Goal: Task Accomplishment & Management: Complete application form

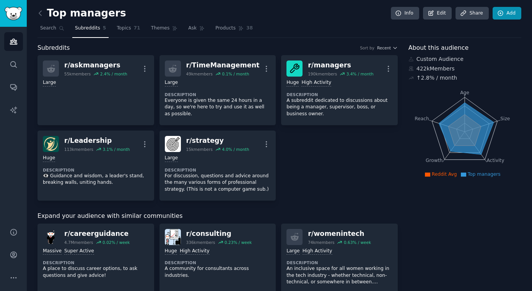
click at [509, 11] on link "Add" at bounding box center [507, 13] width 29 height 13
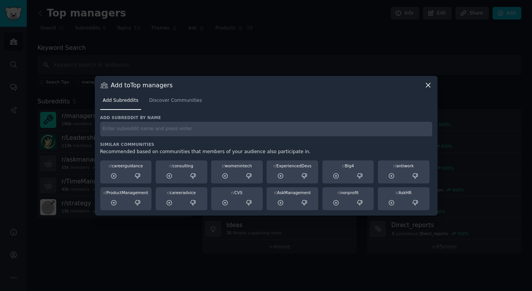
click at [246, 132] on input "text" at bounding box center [266, 129] width 332 height 15
type input "Consulting"
click at [174, 98] on span "Discover Communities" at bounding box center [175, 100] width 53 height 7
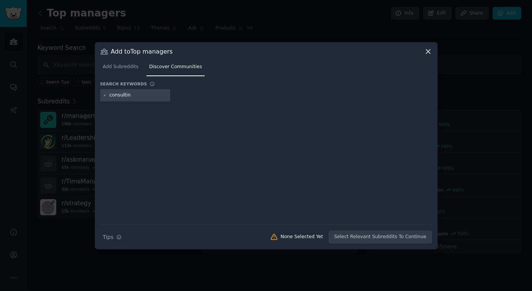
type input "consulting"
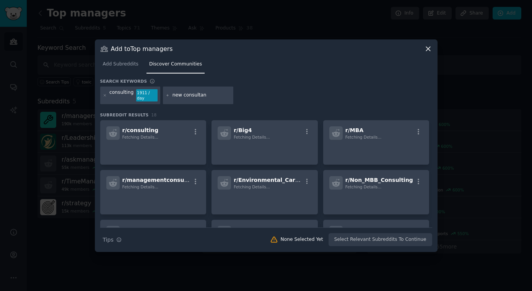
type input "new consultant"
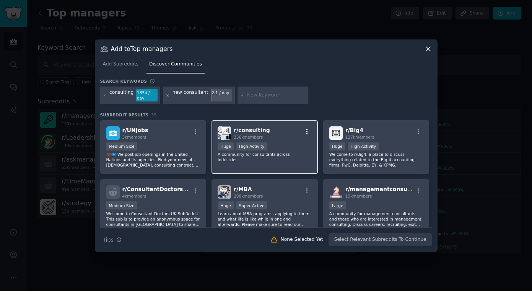
click at [306, 132] on icon "button" at bounding box center [307, 131] width 2 height 5
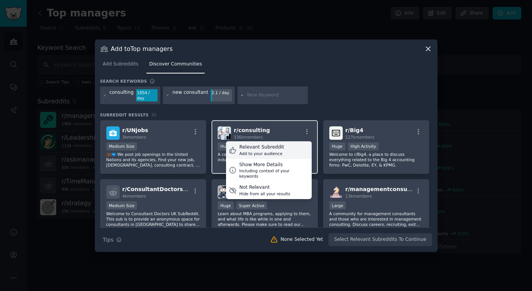
click at [273, 149] on div "Relevant Subreddit" at bounding box center [261, 147] width 45 height 7
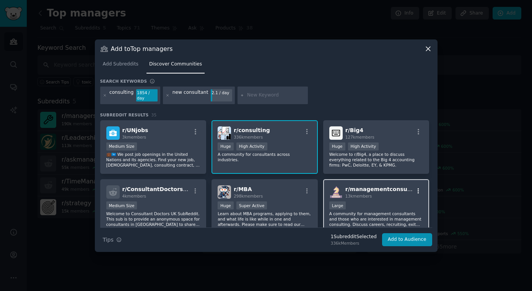
click at [417, 190] on icon "button" at bounding box center [418, 190] width 7 height 7
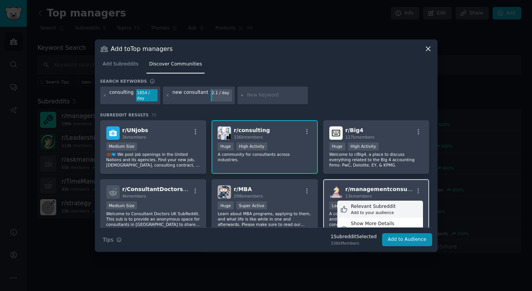
scroll to position [46, 0]
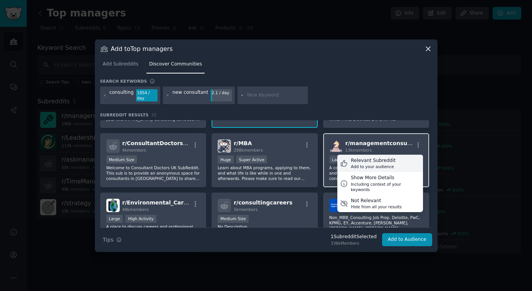
click at [367, 162] on div "Relevant Subreddit" at bounding box center [373, 160] width 45 height 7
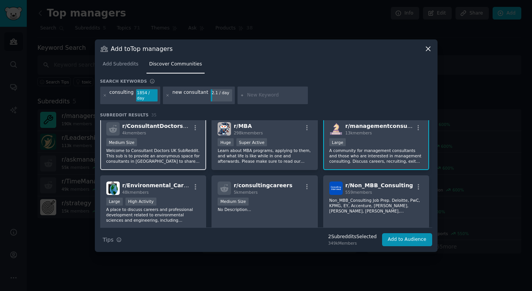
scroll to position [42, 0]
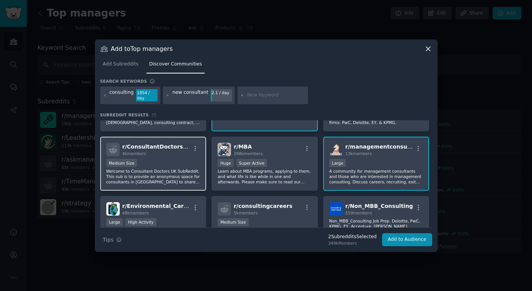
click at [169, 149] on span "r/ ConsultantDoctorsUK" at bounding box center [156, 146] width 69 height 6
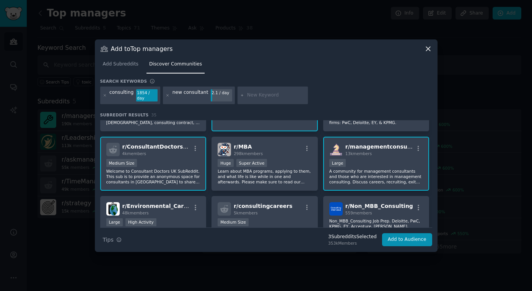
click at [169, 149] on span "r/ ConsultantDoctorsUK" at bounding box center [156, 146] width 69 height 6
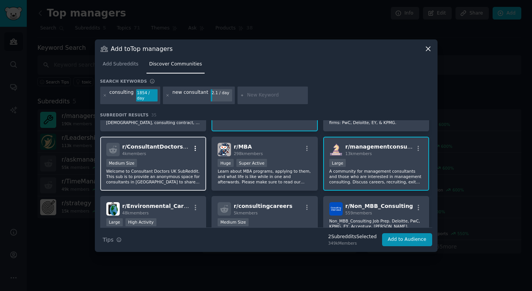
click at [194, 148] on icon "button" at bounding box center [195, 148] width 7 height 7
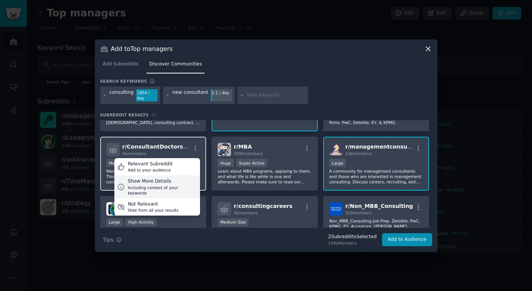
click at [166, 185] on div "Including context of your keywords" at bounding box center [163, 190] width 70 height 11
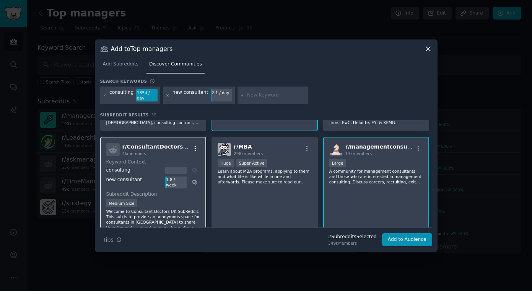
click at [197, 149] on icon "button" at bounding box center [195, 148] width 7 height 7
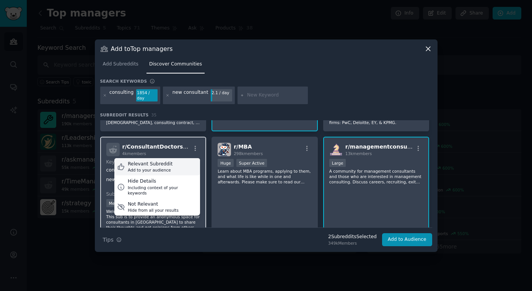
click at [150, 167] on div "Add to your audience" at bounding box center [150, 169] width 45 height 5
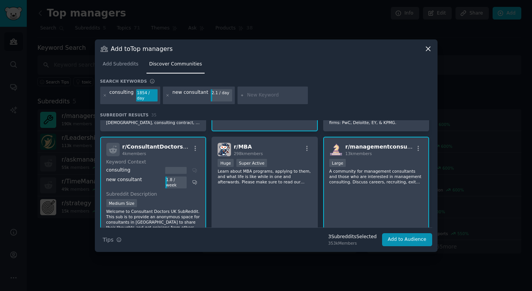
click at [428, 50] on icon at bounding box center [428, 49] width 8 height 8
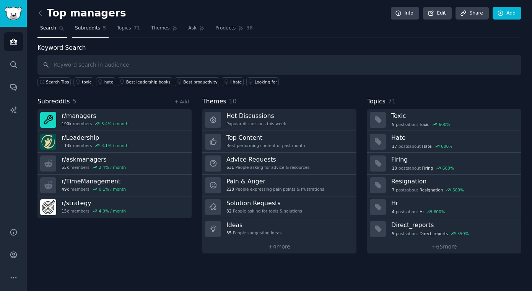
click at [87, 29] on span "Subreddits" at bounding box center [87, 28] width 25 height 7
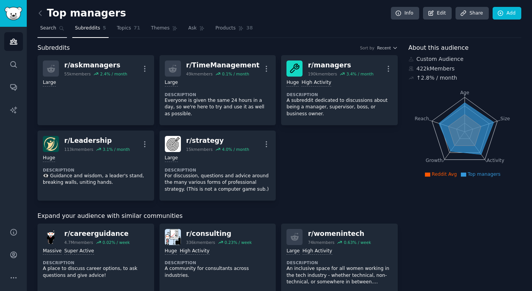
click at [52, 29] on span "Search" at bounding box center [48, 28] width 16 height 7
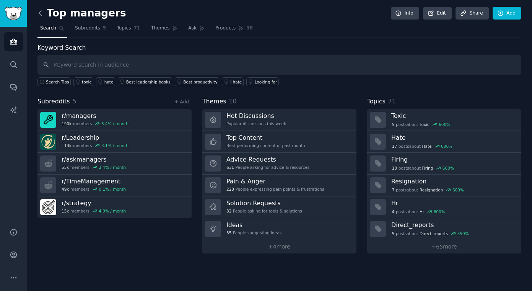
click at [42, 13] on icon at bounding box center [40, 13] width 8 height 8
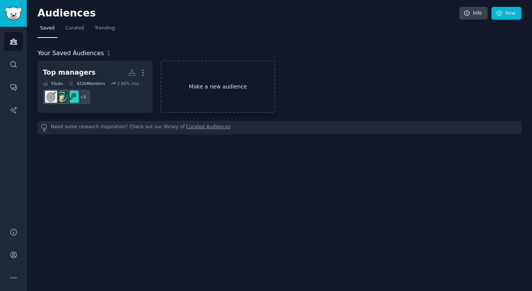
click at [218, 83] on link "Make a new audience" at bounding box center [218, 86] width 115 height 52
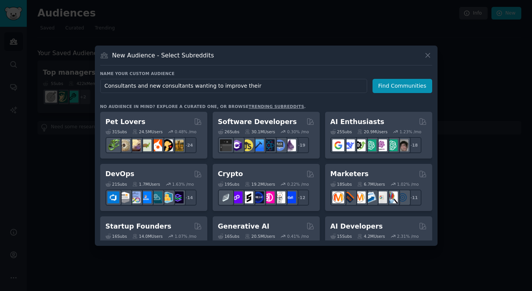
drag, startPoint x: 134, startPoint y: 84, endPoint x: 134, endPoint y: 95, distance: 10.7
click at [134, 84] on input "Consultants and new consultants wanting to improve their" at bounding box center [233, 86] width 267 height 14
click at [278, 88] on input "Consultants or independent experts wanting to improve their" at bounding box center [233, 86] width 267 height 14
type input "Consultants or independent experts wanting to improve their sales"
click at [403, 87] on button "Find Communities" at bounding box center [402, 86] width 60 height 14
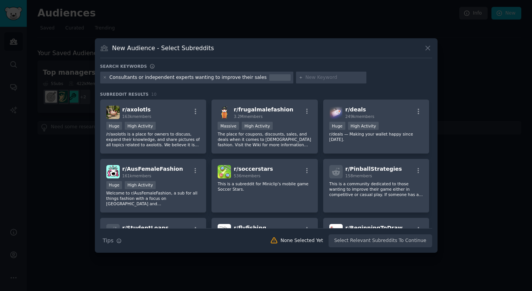
click at [310, 80] on input "text" at bounding box center [335, 77] width 58 height 7
type input "consultant"
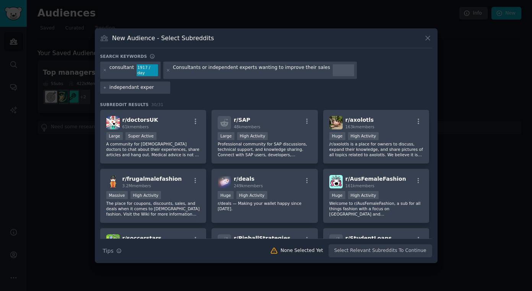
type input "independant expert"
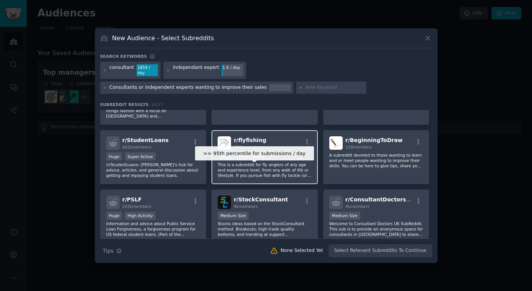
scroll to position [184, 0]
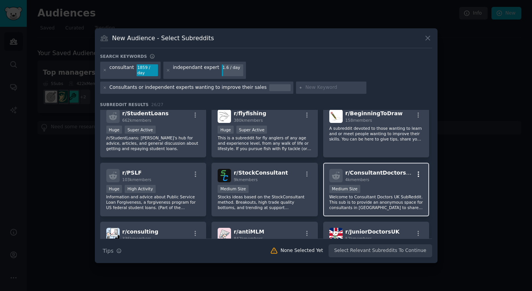
click at [418, 176] on icon "button" at bounding box center [419, 173] width 2 height 5
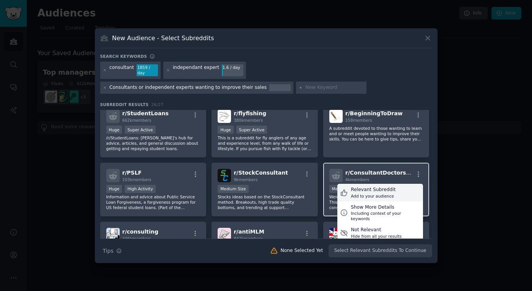
click at [389, 190] on div "Relevant Subreddit" at bounding box center [373, 189] width 45 height 7
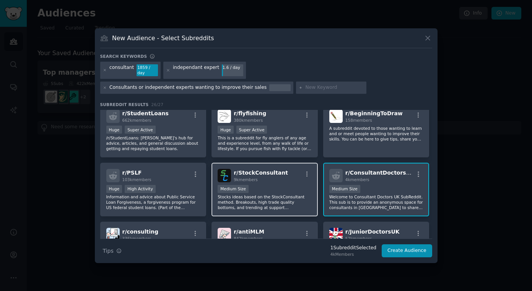
scroll to position [226, 0]
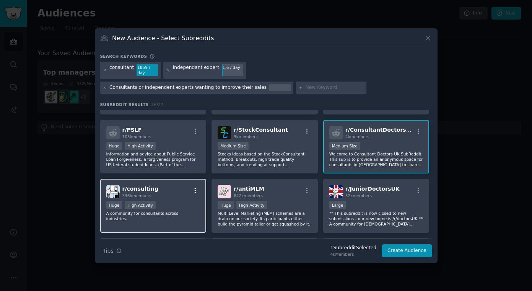
click at [195, 192] on icon "button" at bounding box center [195, 190] width 7 height 7
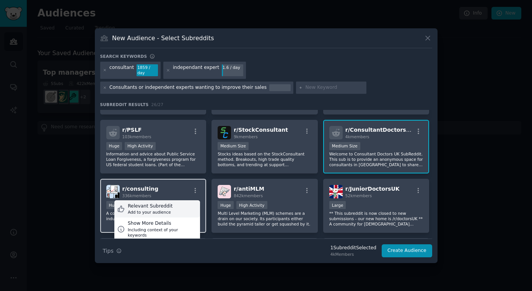
click at [172, 210] on div "Relevant Subreddit Add to your audience" at bounding box center [157, 209] width 86 height 18
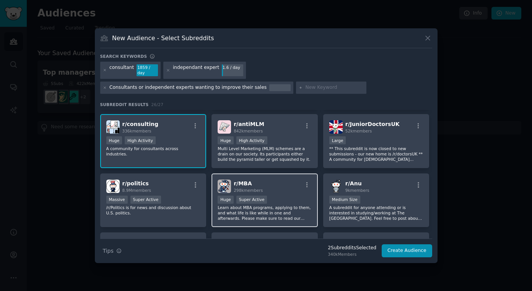
scroll to position [97, 0]
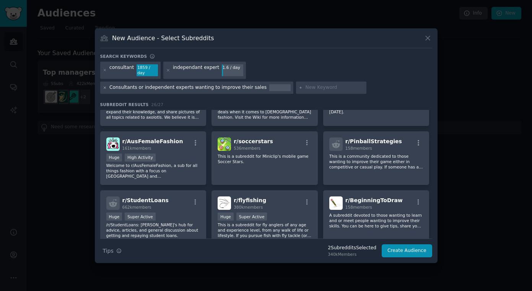
click at [106, 86] on icon at bounding box center [105, 87] width 2 height 2
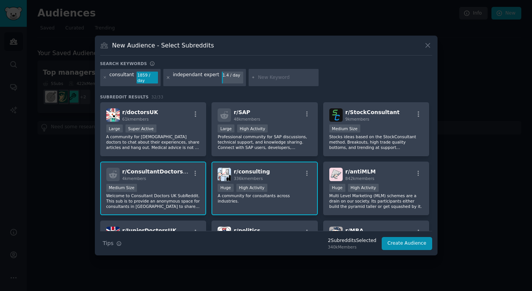
click at [167, 78] on icon at bounding box center [168, 77] width 4 height 4
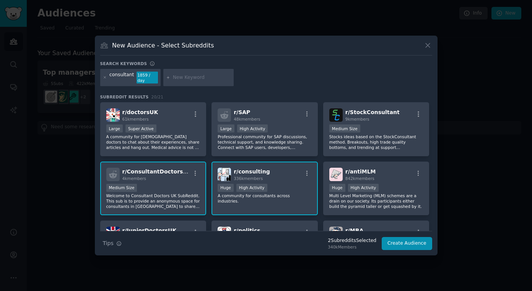
click at [197, 77] on input "text" at bounding box center [202, 77] width 58 height 7
click at [206, 79] on input "new consutl" at bounding box center [202, 77] width 58 height 7
type input "new consultant"
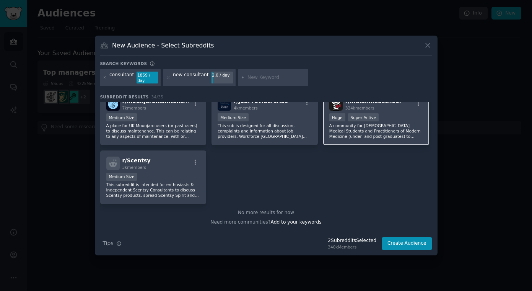
scroll to position [601, 0]
click at [397, 245] on button "Create Audience" at bounding box center [407, 243] width 50 height 13
